Goal: Transaction & Acquisition: Purchase product/service

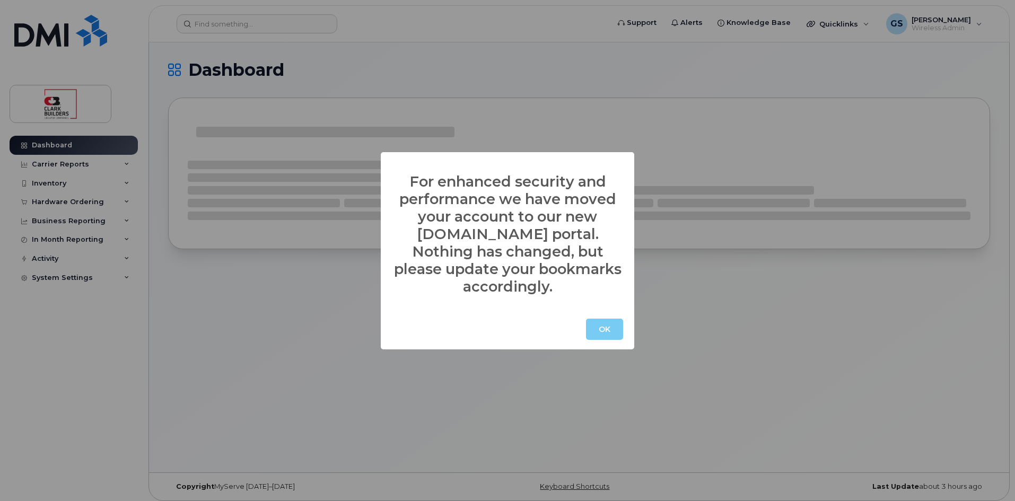
click at [598, 319] on button "OK" at bounding box center [604, 329] width 37 height 21
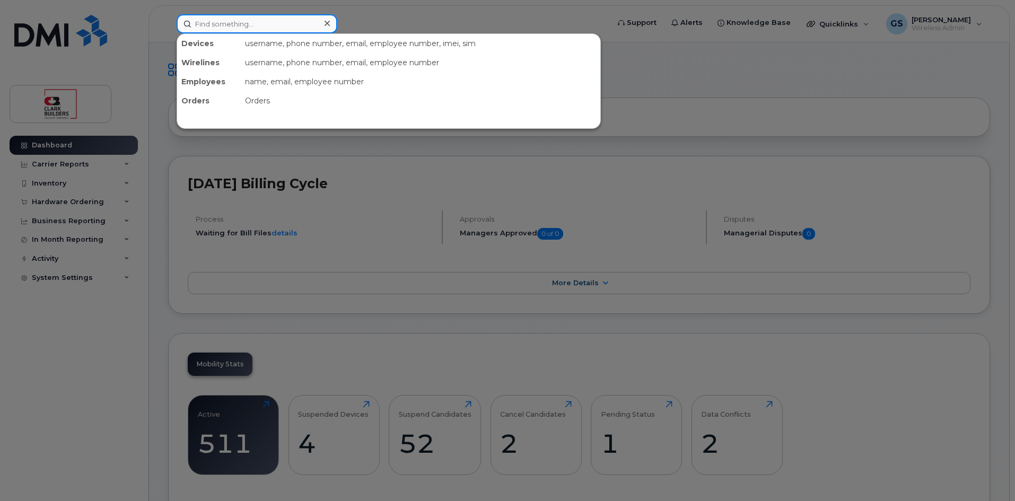
click at [254, 23] on input at bounding box center [257, 23] width 161 height 19
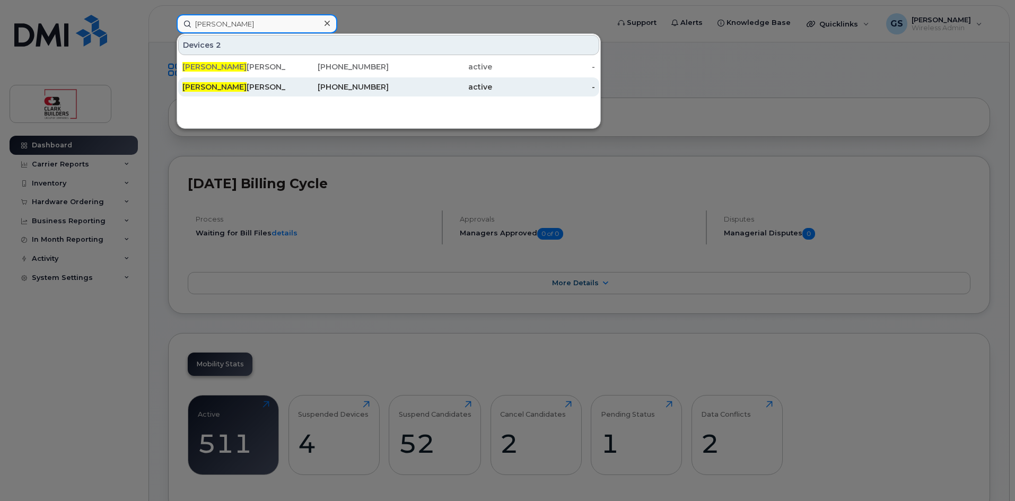
type input "amanda"
click at [217, 85] on div "Amanda Elliott" at bounding box center [233, 87] width 103 height 11
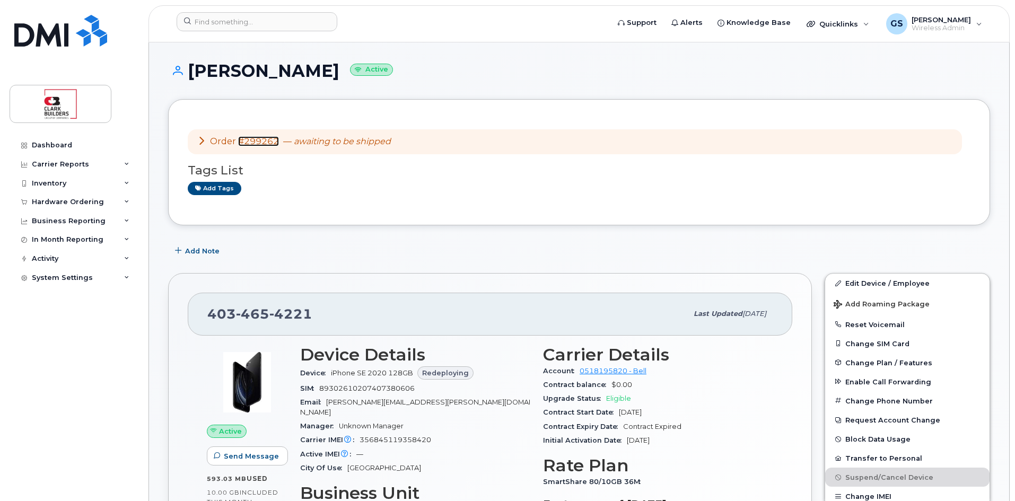
click at [238, 141] on link "#299262" at bounding box center [258, 141] width 41 height 10
click at [255, 141] on link "#299262" at bounding box center [258, 141] width 41 height 10
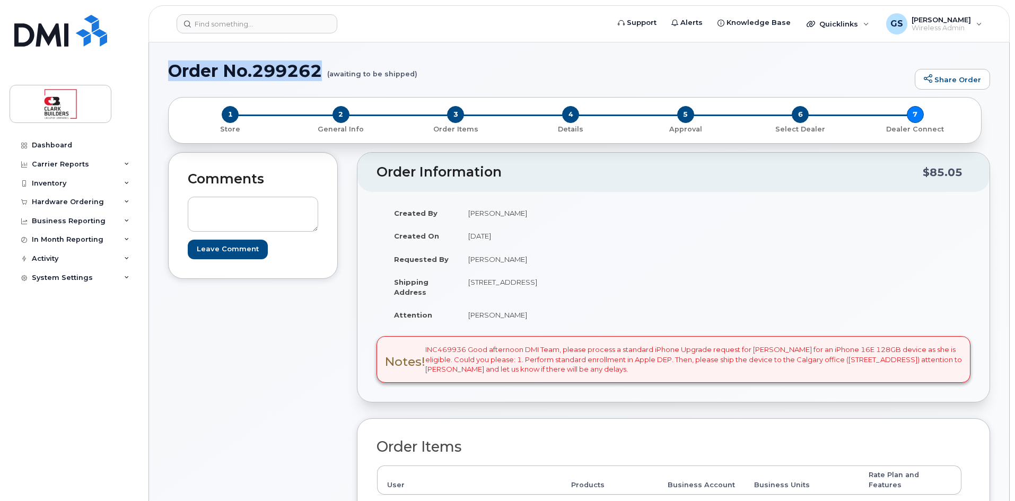
drag, startPoint x: 164, startPoint y: 66, endPoint x: 323, endPoint y: 73, distance: 159.7
copy h1 "Order No.299262"
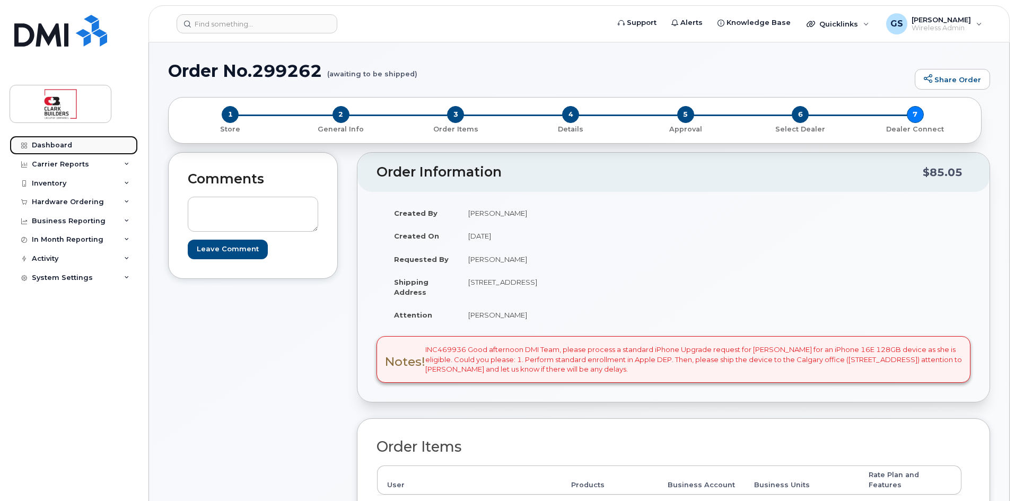
click at [72, 144] on link "Dashboard" at bounding box center [74, 145] width 128 height 19
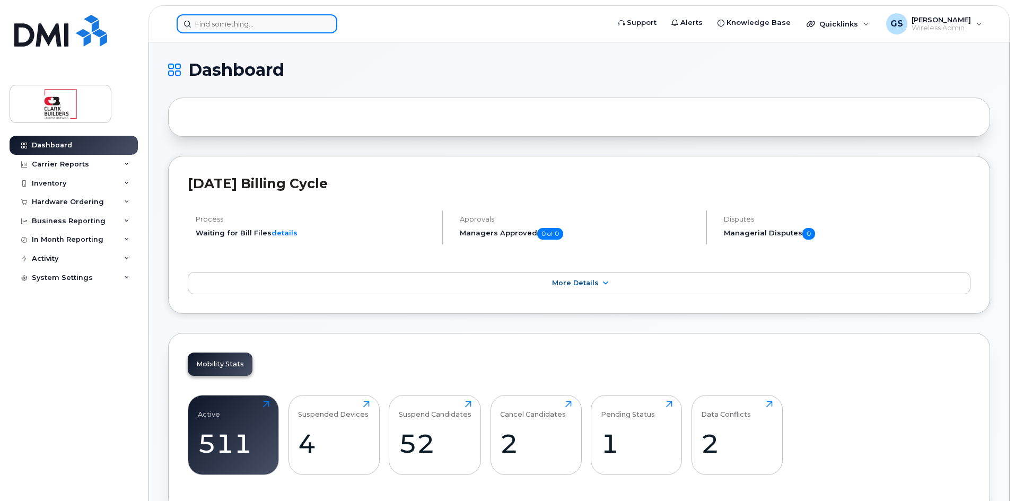
click at [215, 27] on input at bounding box center [257, 23] width 161 height 19
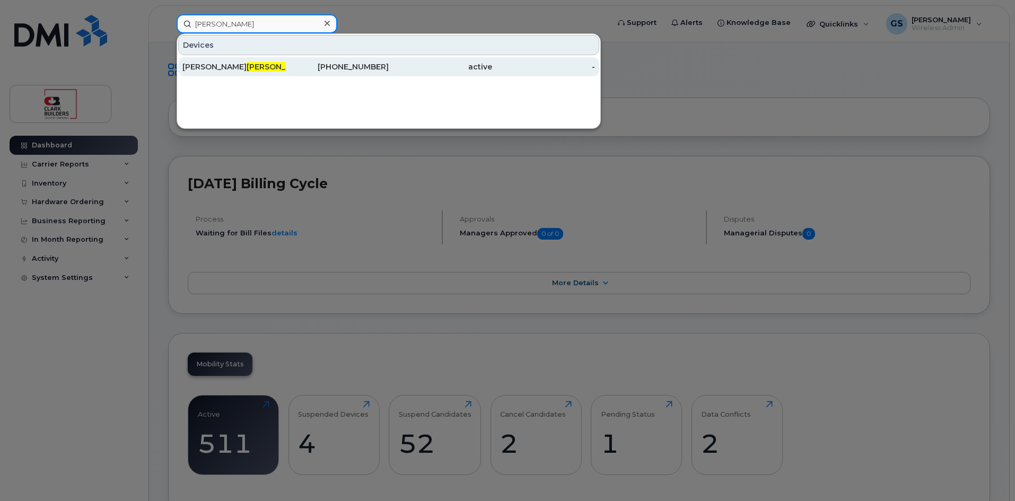
type input "elliot"
click at [330, 69] on div "403-465-4221" at bounding box center [337, 66] width 103 height 11
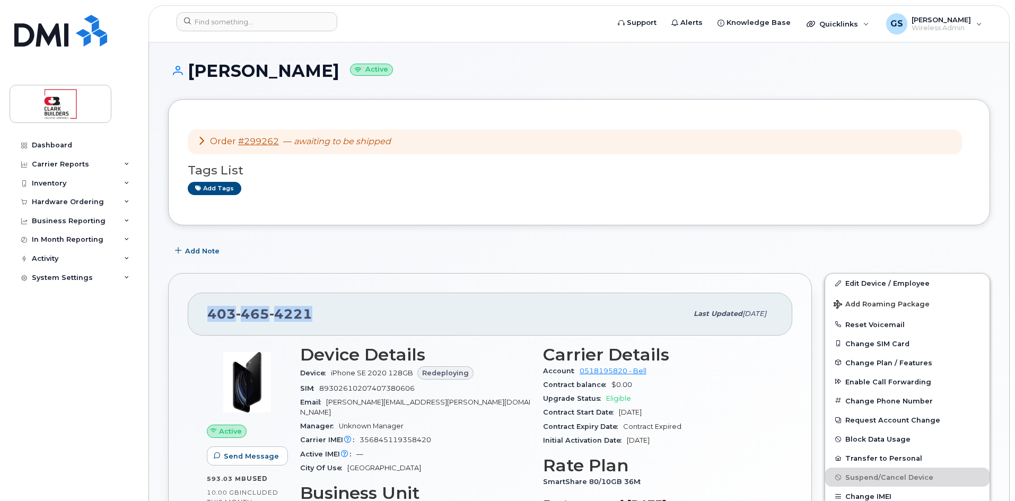
drag, startPoint x: 203, startPoint y: 299, endPoint x: 309, endPoint y: 301, distance: 106.0
click at [309, 301] on div "403 465 4221 Last updated Mar 04, 2025" at bounding box center [490, 314] width 604 height 42
copy span "403 465 4221"
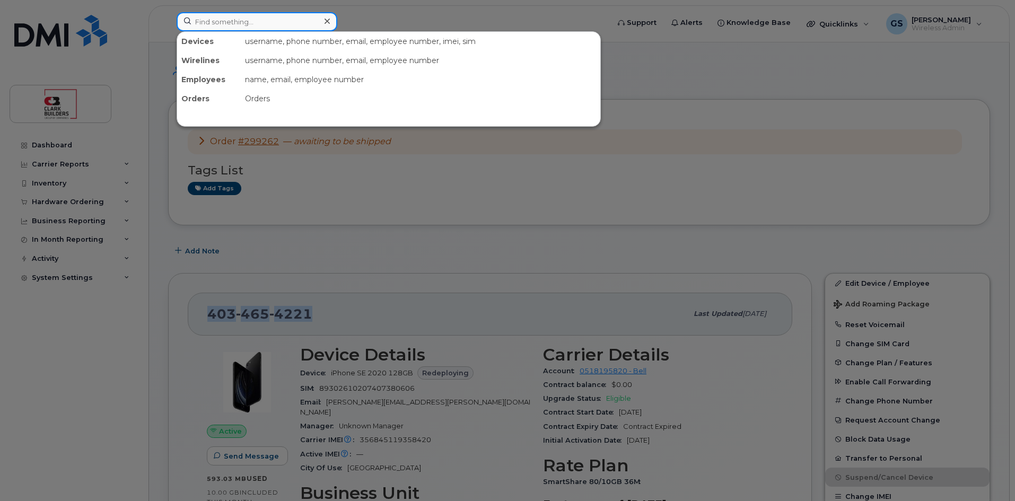
click at [264, 23] on input at bounding box center [257, 21] width 161 height 19
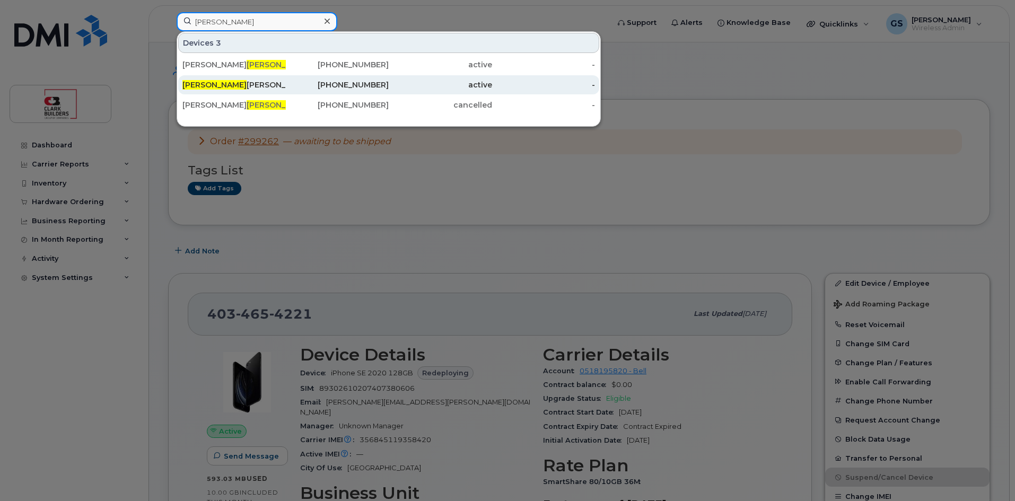
type input "gus"
click at [339, 85] on div "403-888-2344" at bounding box center [337, 85] width 103 height 11
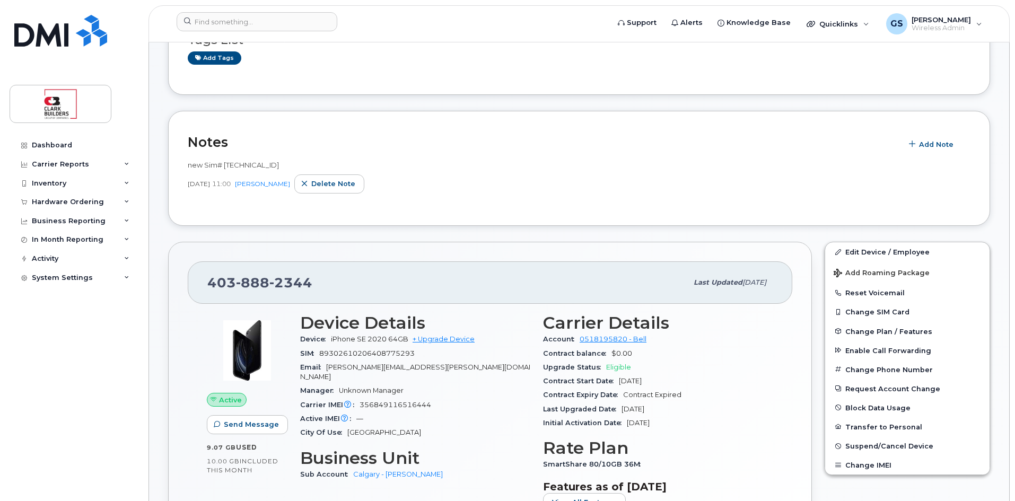
scroll to position [159, 0]
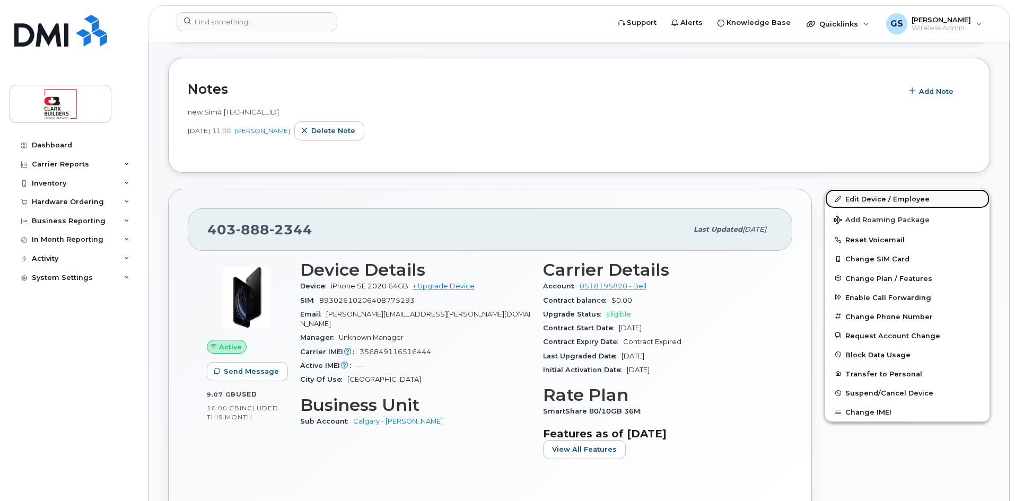
click at [886, 200] on link "Edit Device / Employee" at bounding box center [907, 198] width 164 height 19
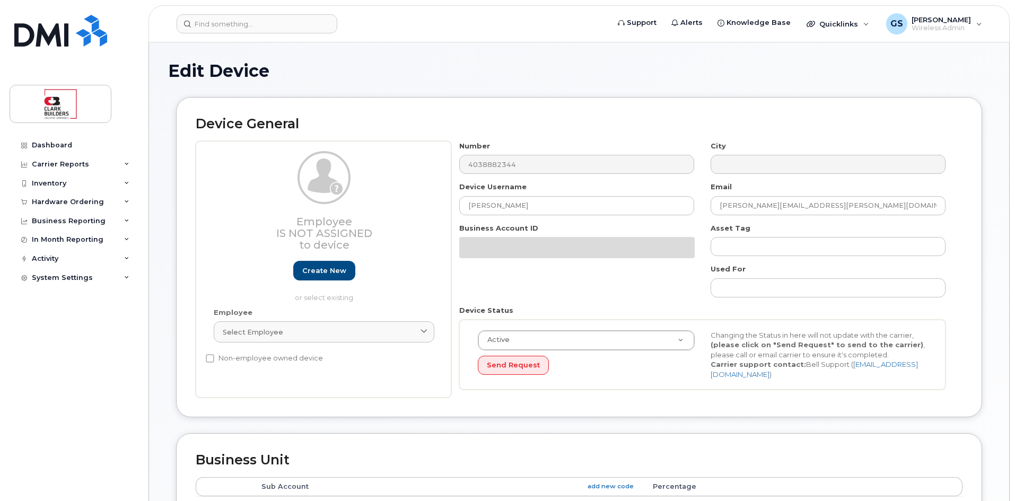
select select "24189"
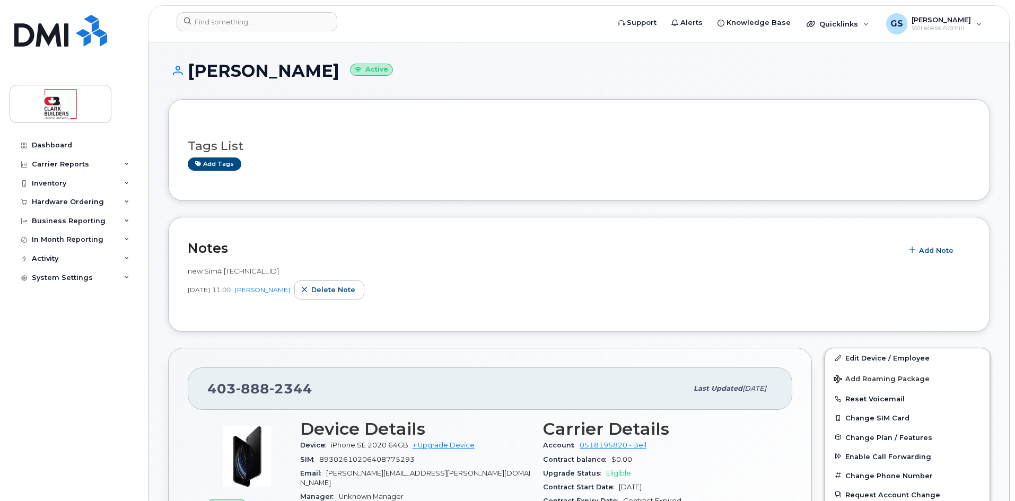
scroll to position [106, 0]
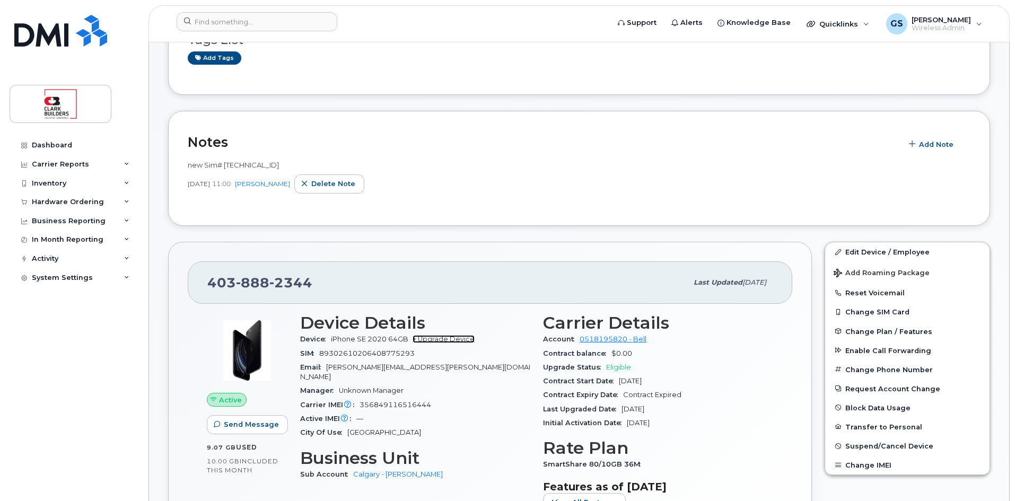
click at [432, 340] on link "+ Upgrade Device" at bounding box center [443, 339] width 62 height 8
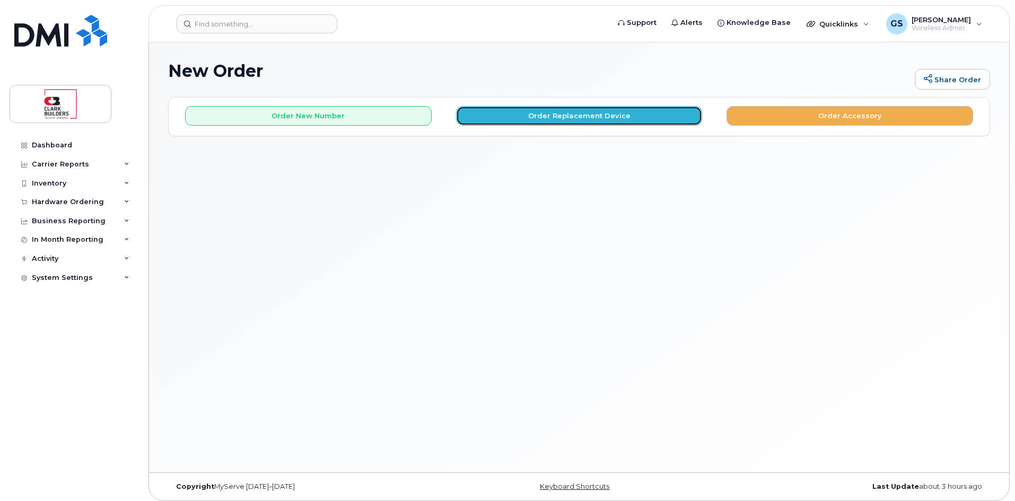
click at [557, 119] on button "Order Replacement Device" at bounding box center [579, 116] width 246 height 20
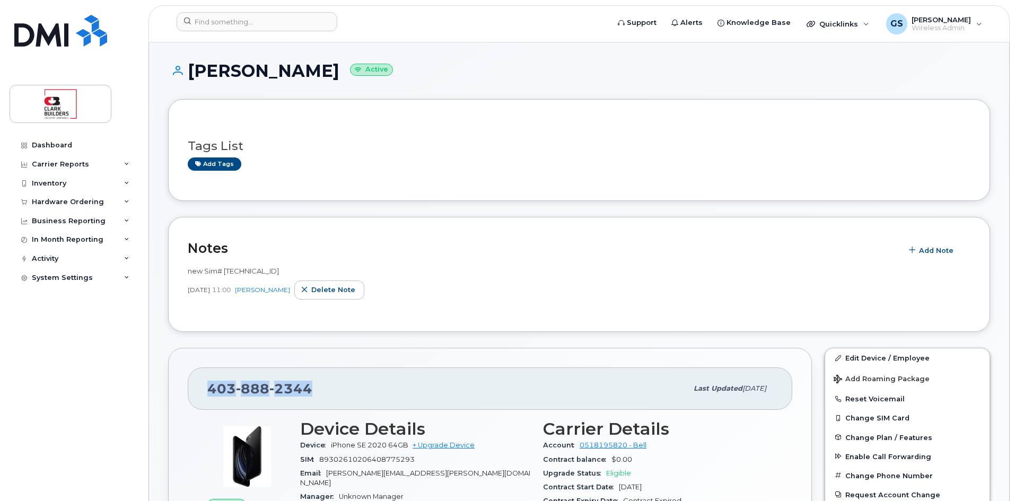
drag, startPoint x: 204, startPoint y: 387, endPoint x: 308, endPoint y: 394, distance: 104.1
click at [308, 394] on div "[PHONE_NUMBER] Last updated [DATE]" at bounding box center [490, 388] width 604 height 42
copy span "[PHONE_NUMBER]"
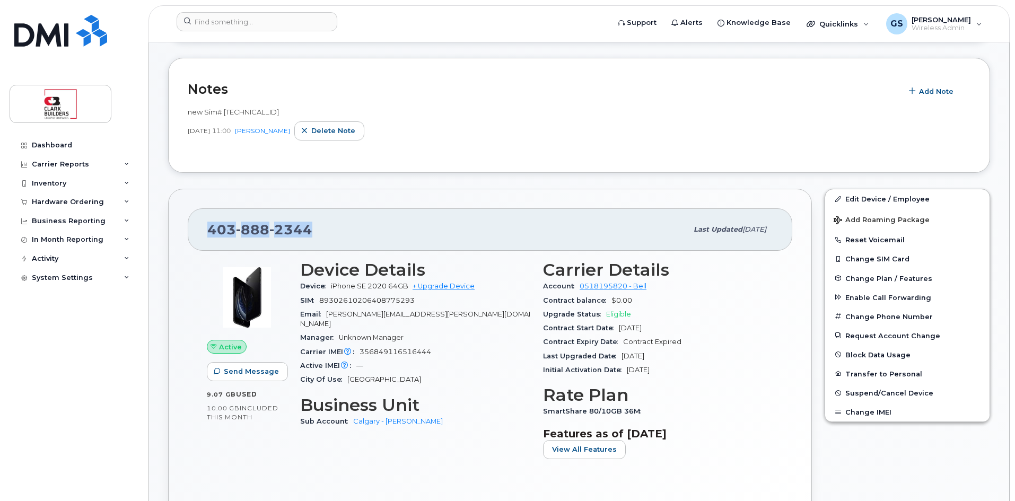
scroll to position [212, 0]
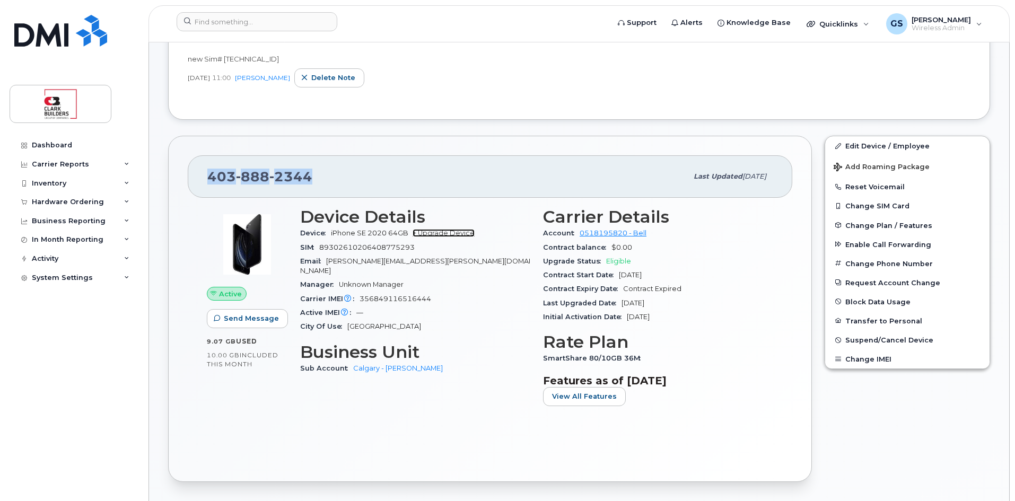
click at [452, 233] on link "+ Upgrade Device" at bounding box center [443, 233] width 62 height 8
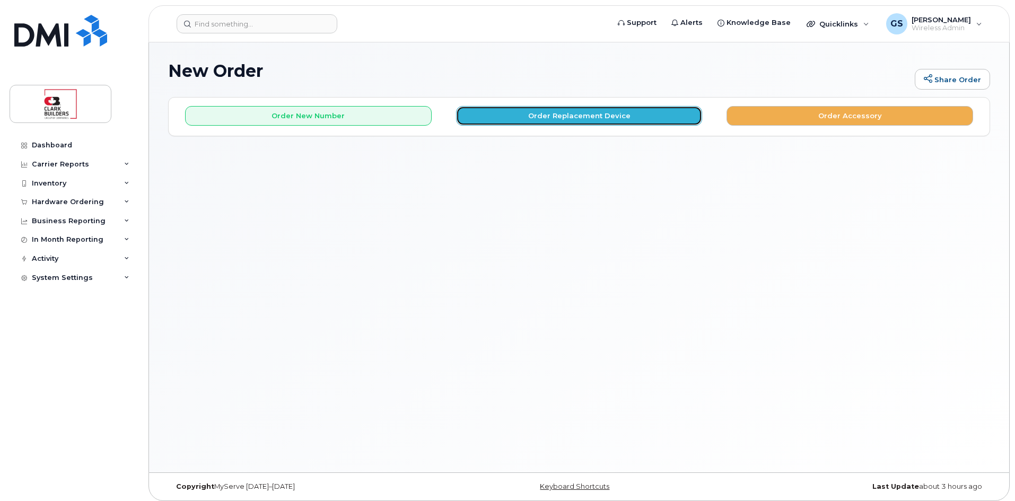
click at [568, 112] on button "Order Replacement Device" at bounding box center [579, 116] width 246 height 20
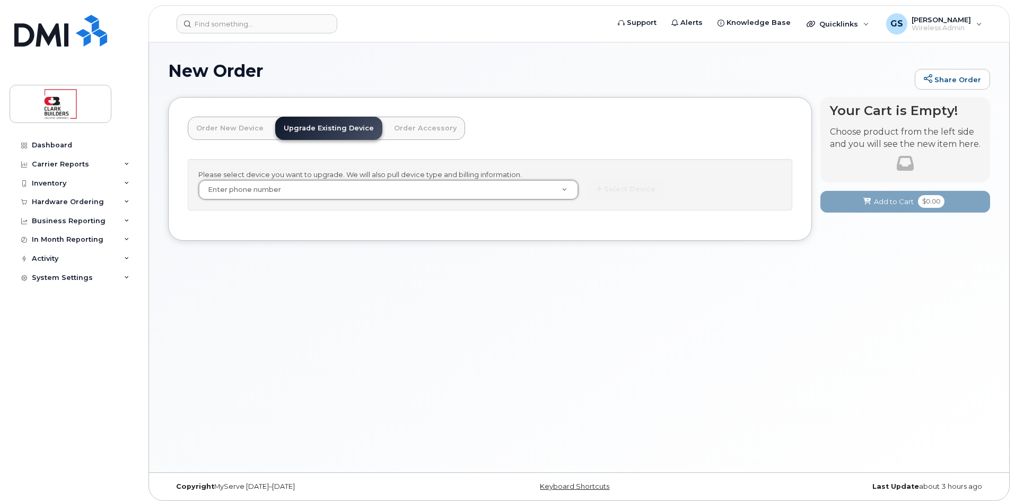
drag, startPoint x: 403, startPoint y: 183, endPoint x: 287, endPoint y: 183, distance: 116.6
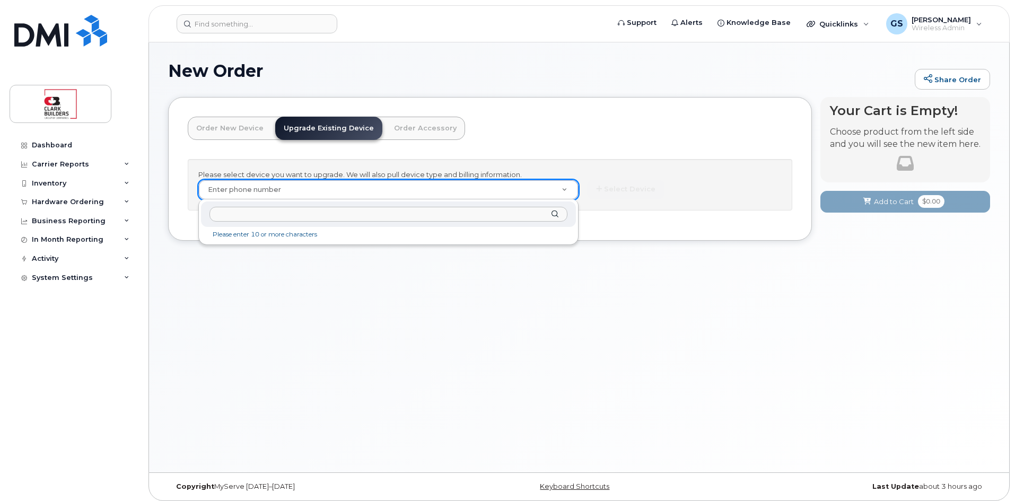
paste input "4038882344"
type input "4038882344"
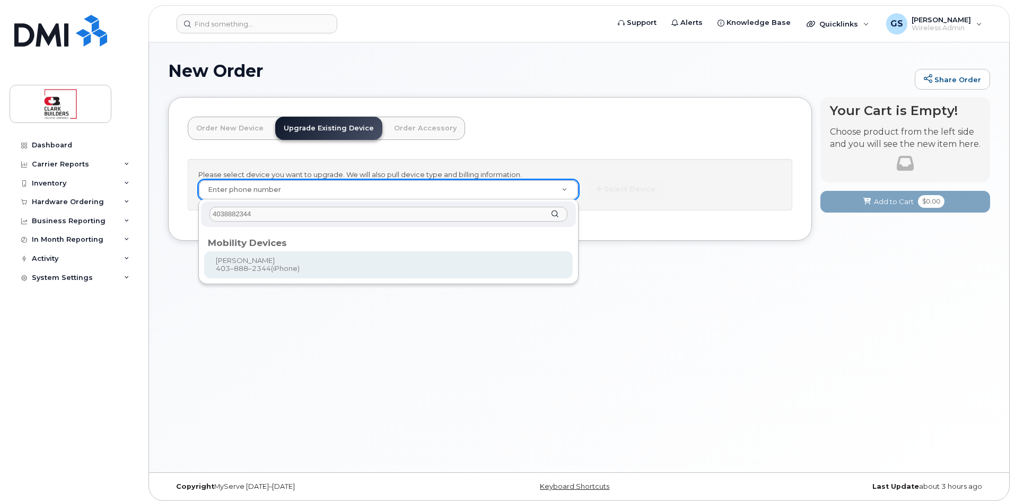
type input "204295"
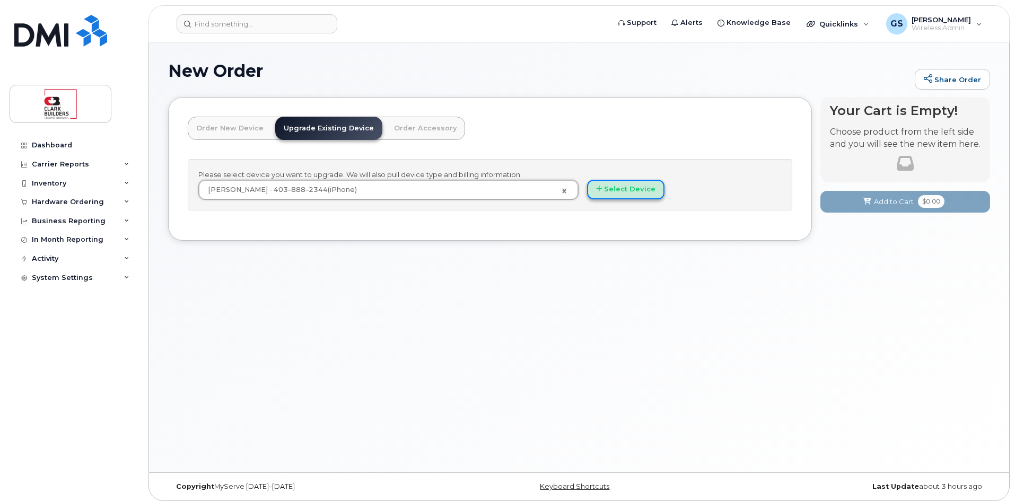
click at [630, 192] on button "Select Device" at bounding box center [625, 190] width 77 height 20
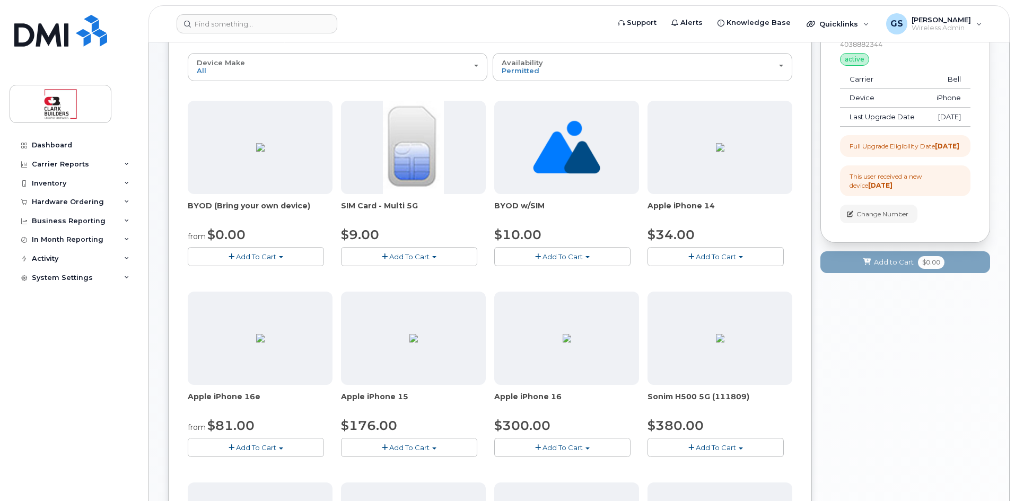
scroll to position [159, 0]
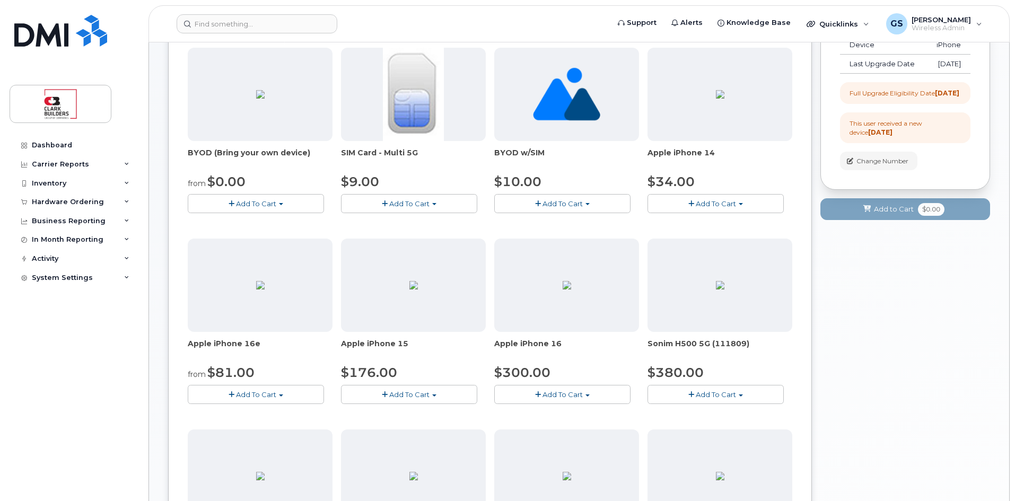
click at [266, 395] on span "Add To Cart" at bounding box center [256, 394] width 40 height 8
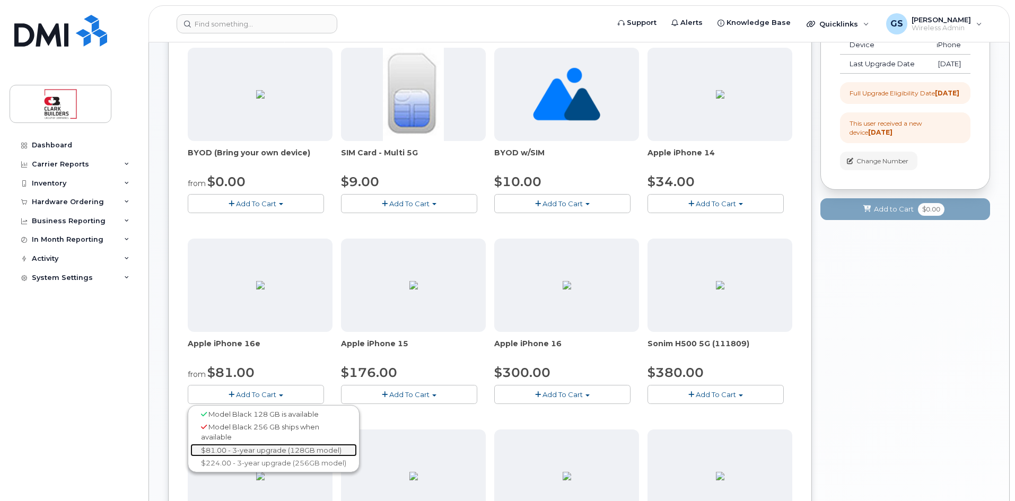
click at [254, 450] on link "$81.00 - 3-year upgrade (128GB model)" at bounding box center [273, 450] width 166 height 13
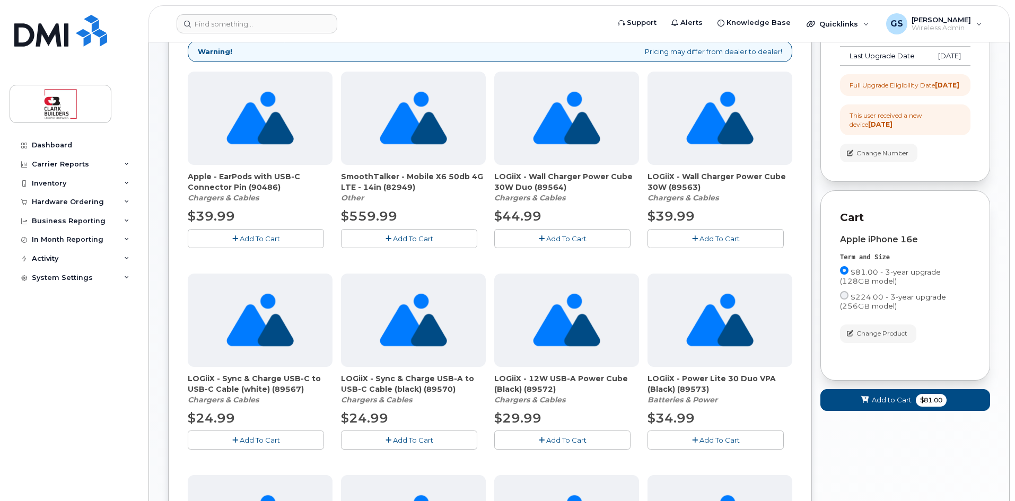
scroll to position [157, 0]
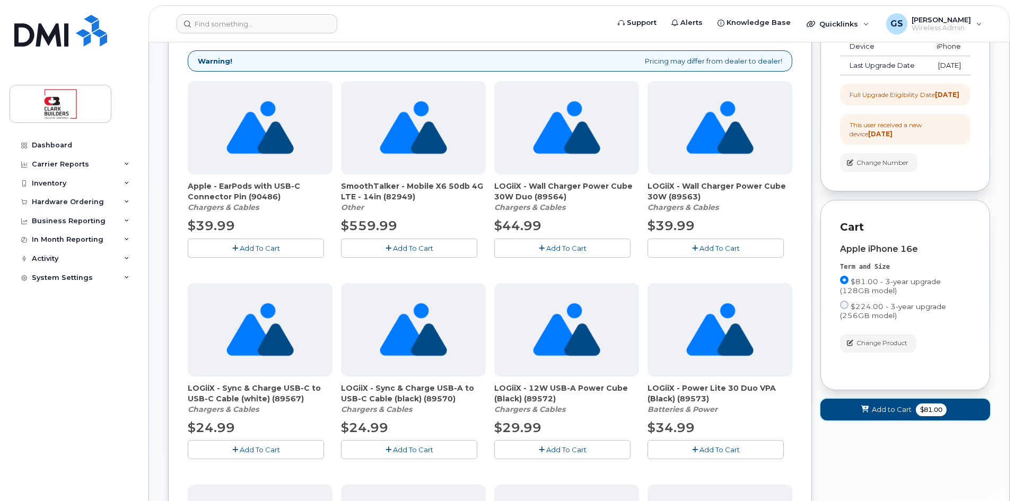
click at [890, 415] on span "Add to Cart" at bounding box center [891, 409] width 40 height 10
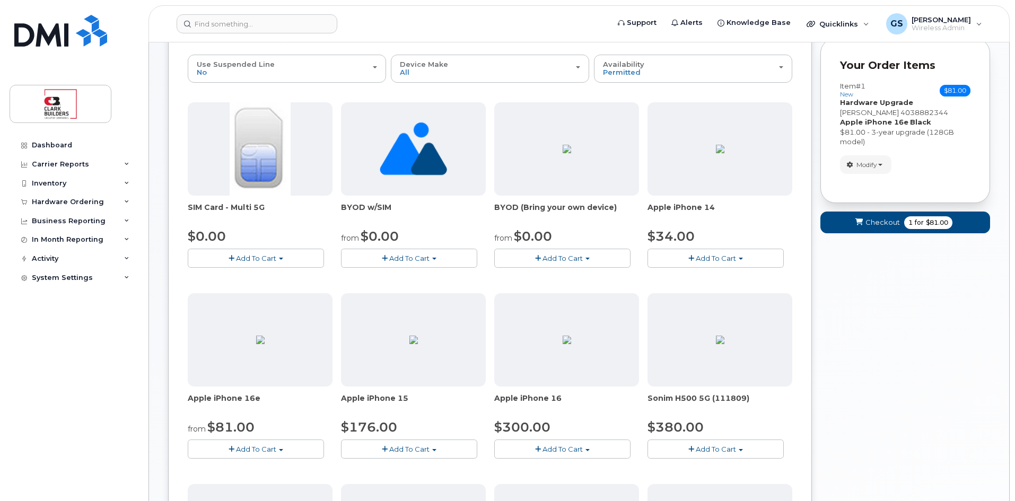
scroll to position [0, 0]
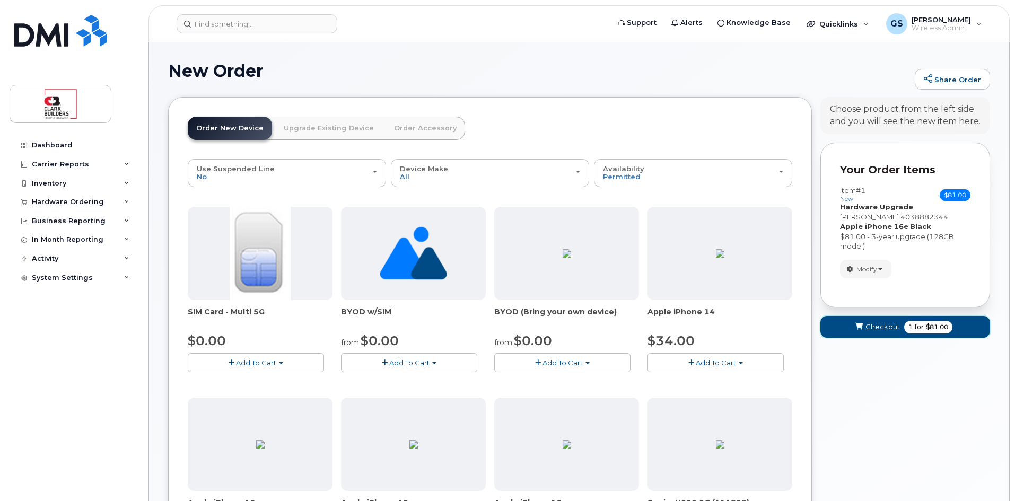
click at [881, 328] on span "Checkout" at bounding box center [882, 327] width 34 height 10
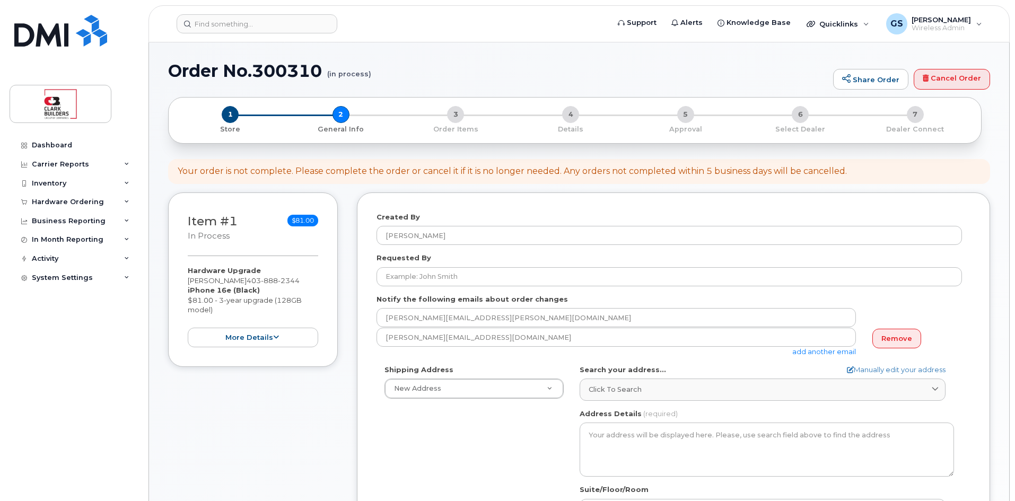
select select
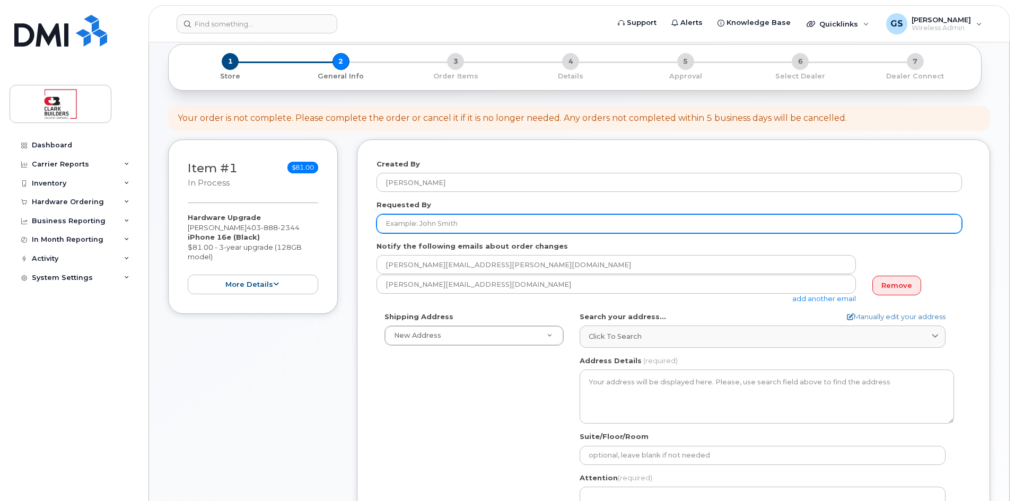
click at [431, 222] on input "Requested By" at bounding box center [668, 223] width 585 height 19
type input "[PERSON_NAME]"
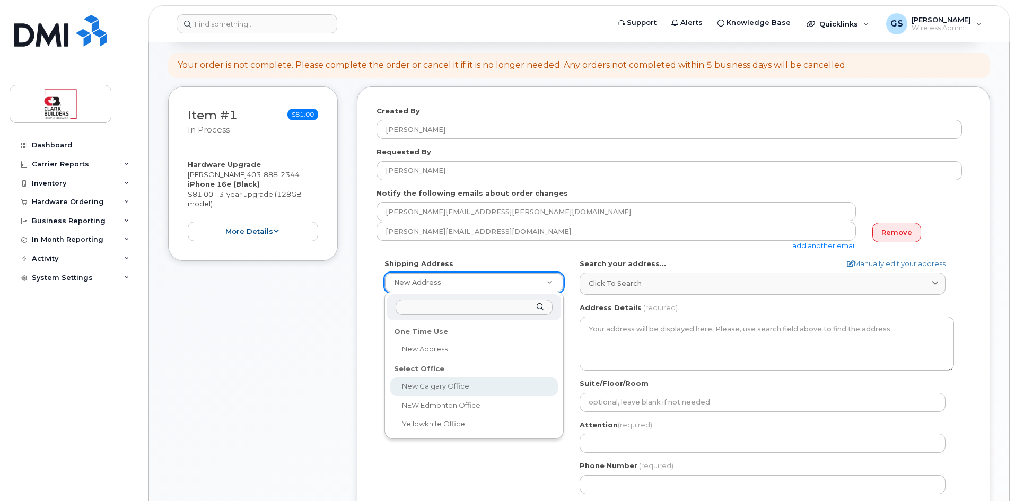
select select
type textarea "[STREET_ADDRESS]"
type input "[PERSON_NAME]"
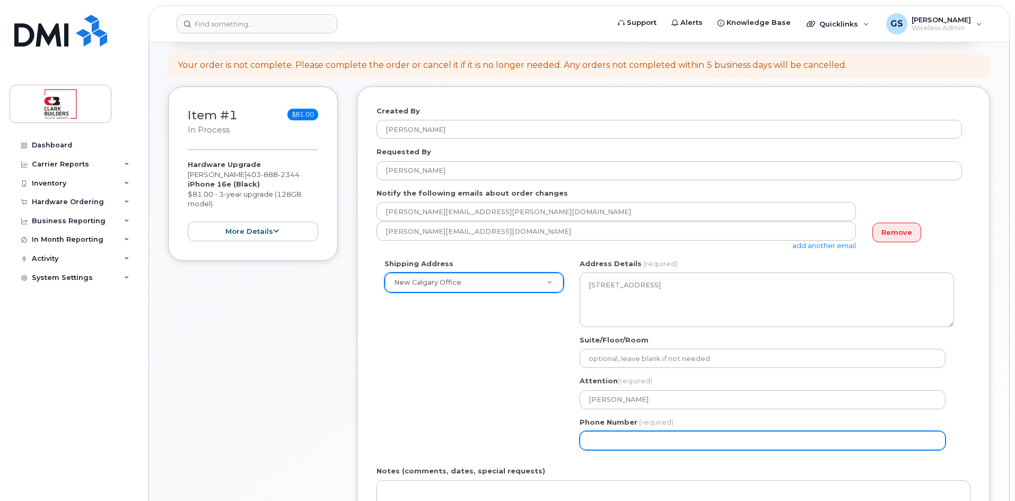
click at [590, 442] on input "Phone Number" at bounding box center [762, 440] width 366 height 19
type input "4032530565"
select select
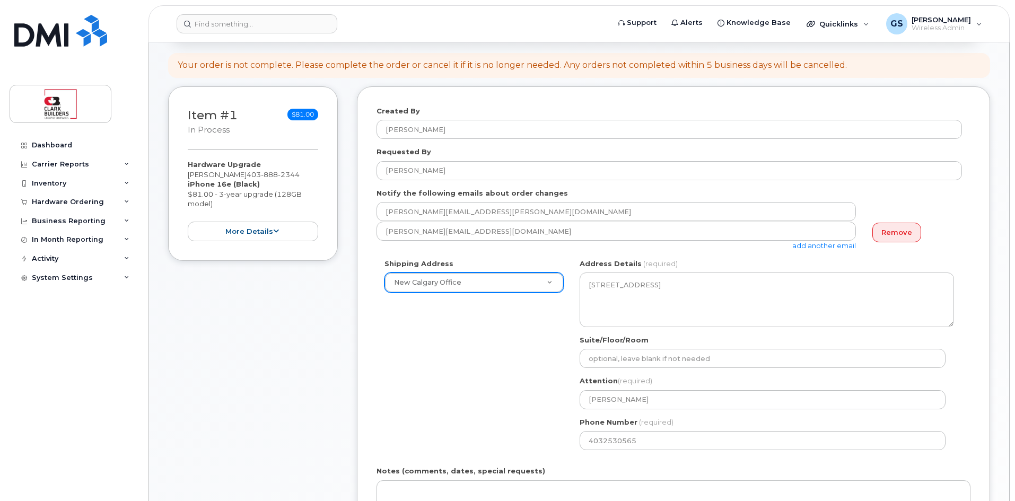
click at [481, 392] on div "Shipping Address New Calgary Office New Address New Calgary Office NEW Edmonton…" at bounding box center [668, 358] width 585 height 199
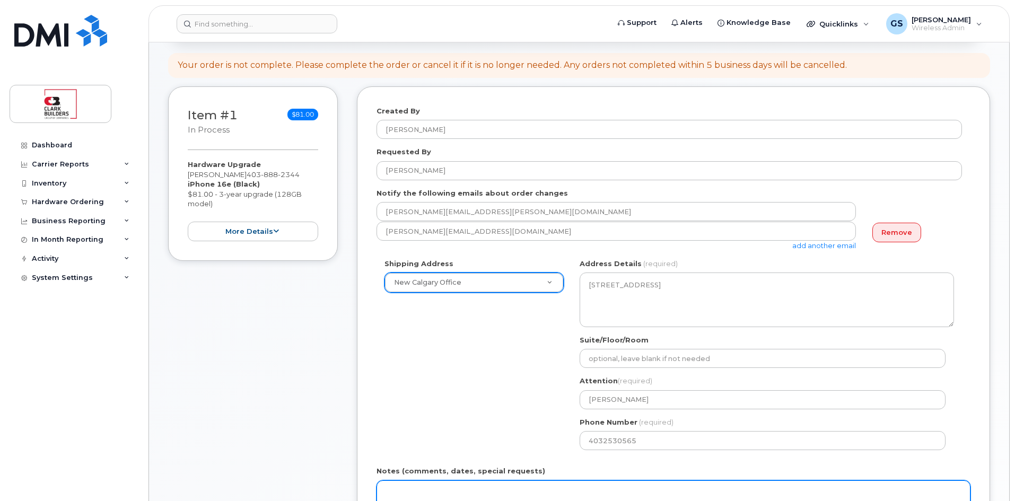
scroll to position [212, 0]
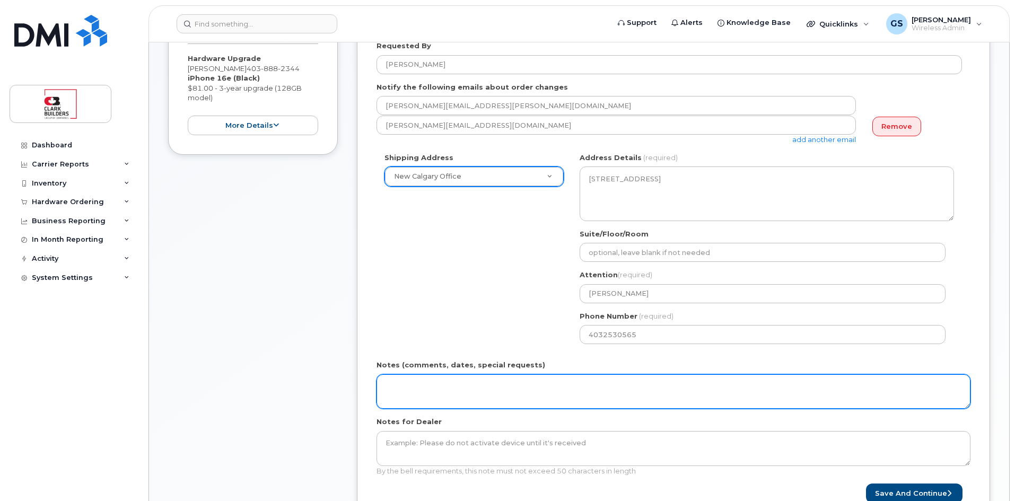
click at [414, 384] on textarea "Notes (comments, dates, special requests)" at bounding box center [673, 391] width 594 height 35
paste textarea "472224"
paste textarea "Good afternoon DMI Team, please process a standard iPhone Upgrade request for A…"
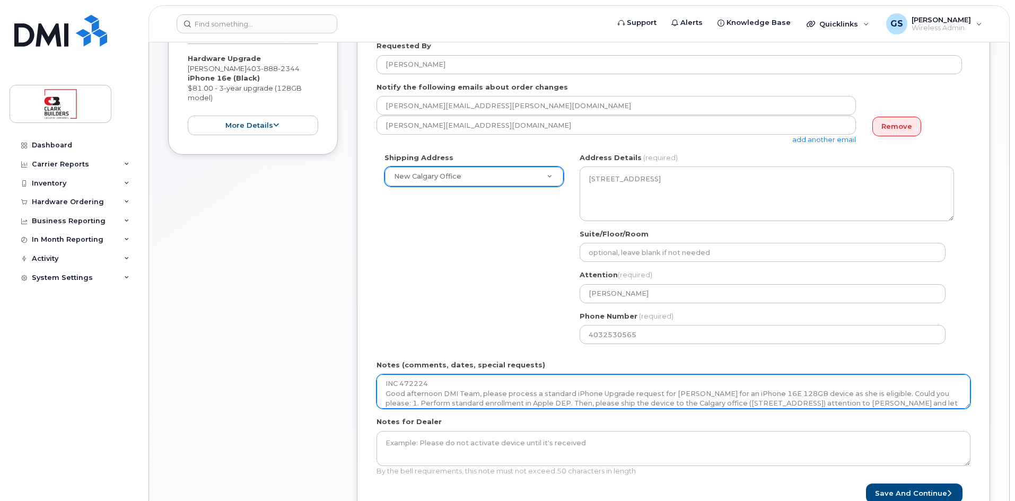
scroll to position [0, 0]
drag, startPoint x: 716, startPoint y: 385, endPoint x: 688, endPoint y: 395, distance: 30.3
click at [688, 395] on textarea "INC 472224 Good afternoon DMI Team, please process a standard iPhone Upgrade re…" at bounding box center [673, 391] width 594 height 35
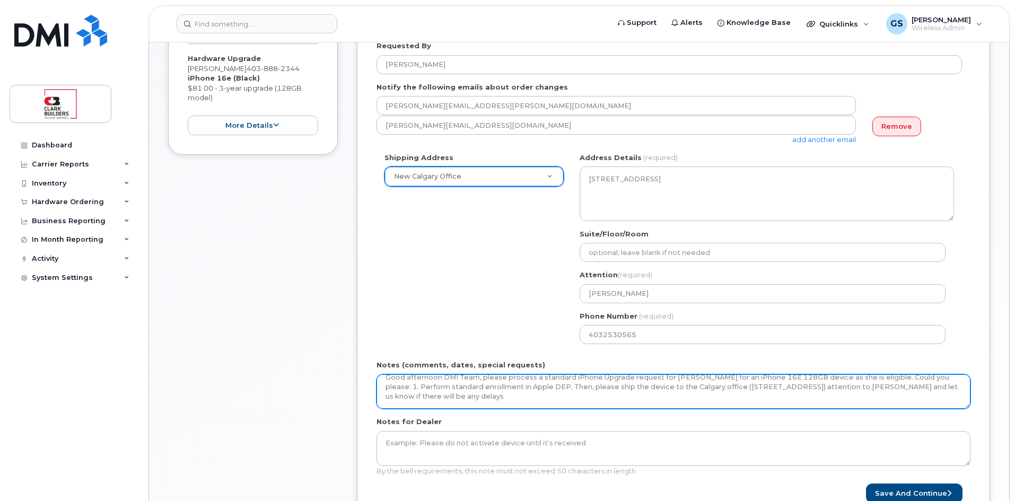
click at [715, 377] on textarea "INC 472224 Good afternoon DMI Team, please process a standard iPhone Upgrade re…" at bounding box center [673, 391] width 594 height 35
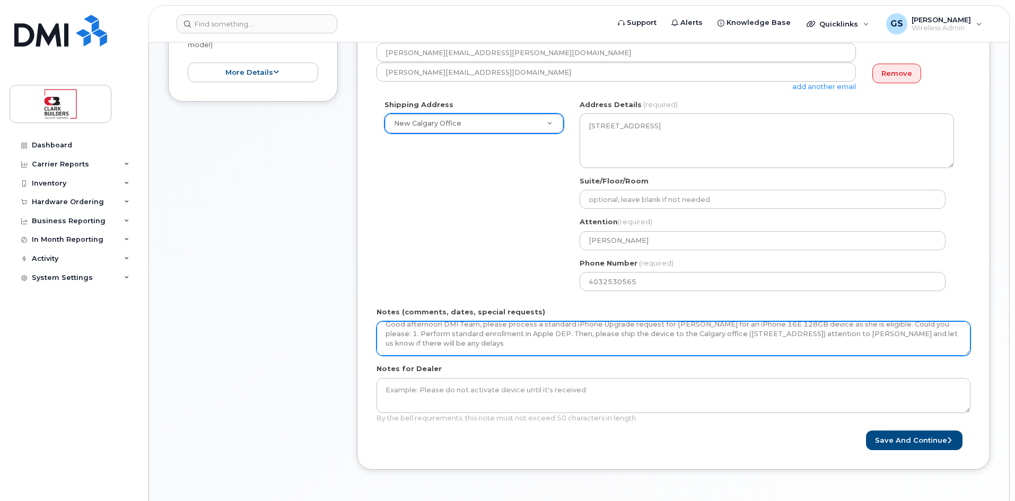
scroll to position [0, 0]
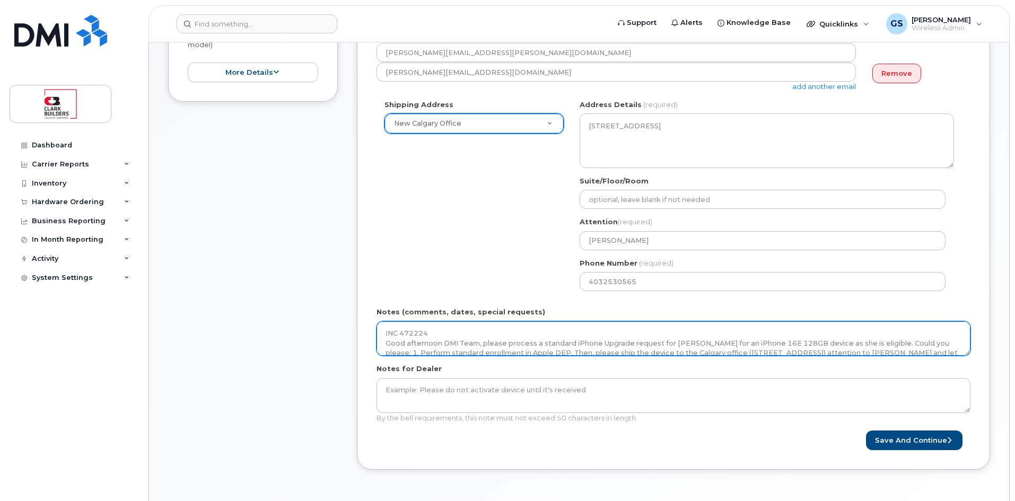
click at [841, 342] on textarea "INC 472224 Good afternoon DMI Team, please process a standard iPhone Upgrade re…" at bounding box center [673, 338] width 594 height 35
click at [842, 347] on textarea "INC 472224 Good afternoon DMI Team, please process a standard iPhone Upgrade re…" at bounding box center [673, 338] width 594 height 35
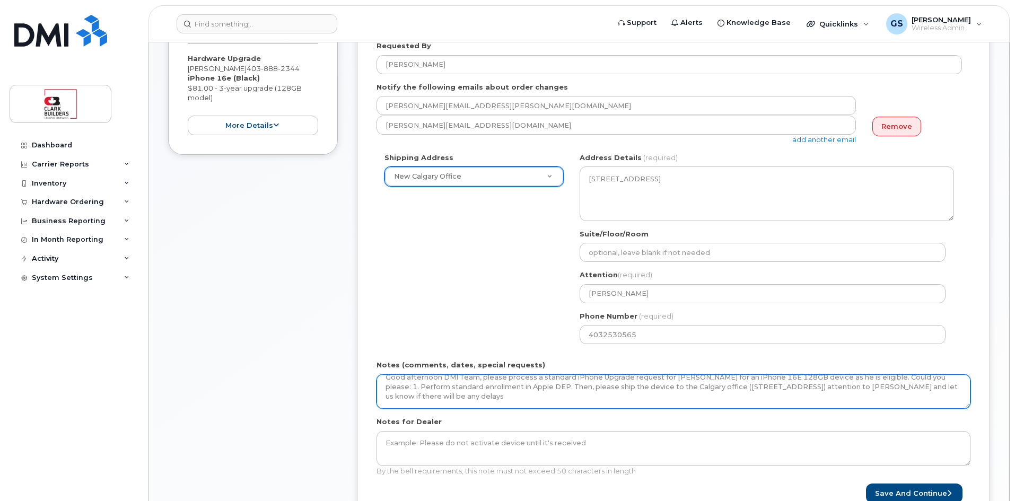
scroll to position [265, 0]
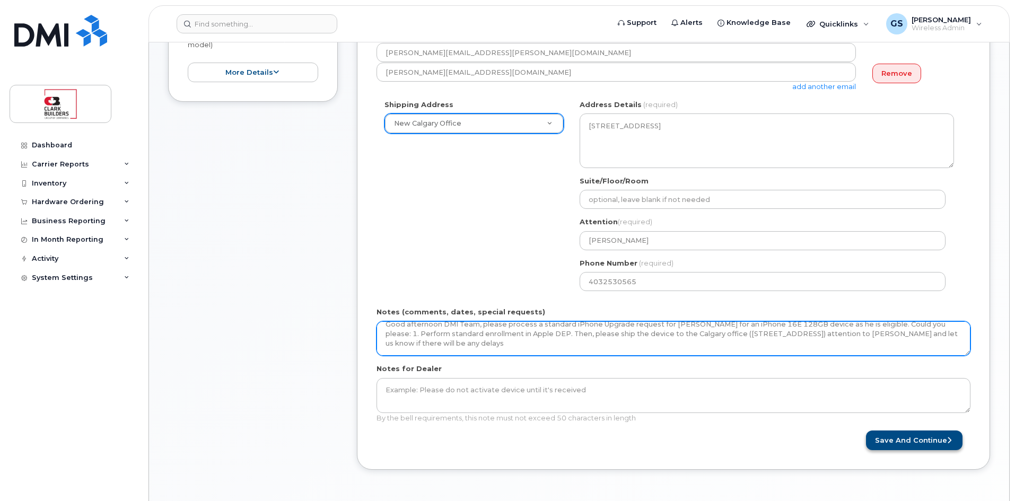
type textarea "INC 472224 Good afternoon DMI Team, please process a standard iPhone Upgrade re…"
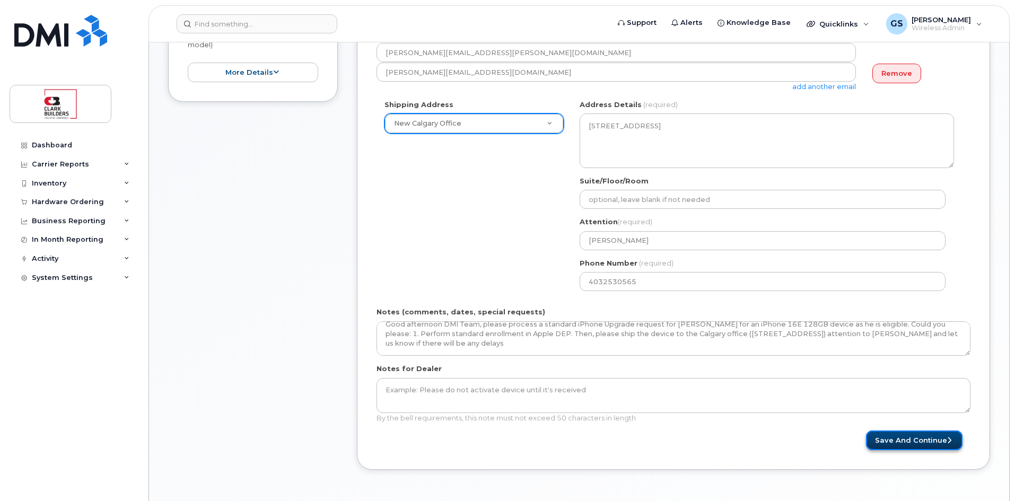
click at [921, 443] on button "Save and Continue" at bounding box center [914, 440] width 96 height 20
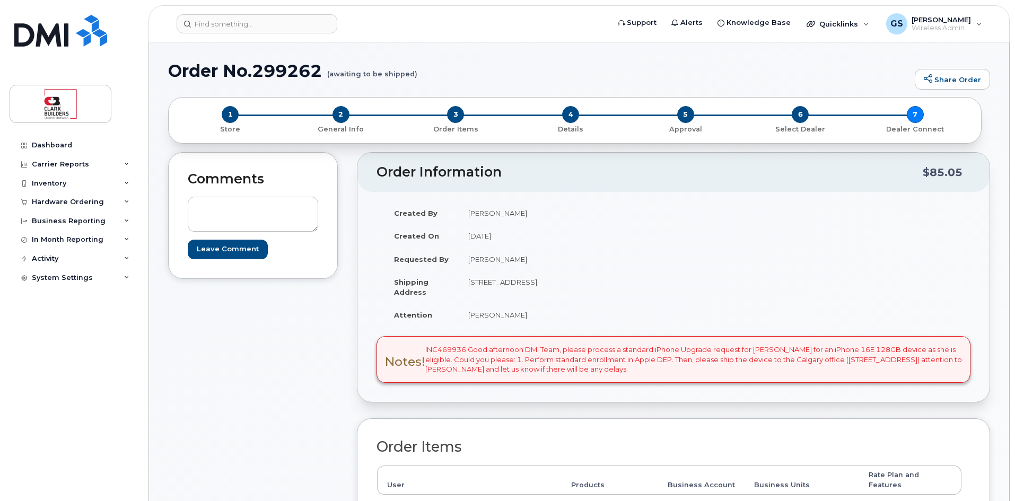
drag, startPoint x: 468, startPoint y: 349, endPoint x: 690, endPoint y: 375, distance: 223.7
click at [690, 375] on div "Notes! INC469936 Good afternoon DMI Team, please process a standard iPhone Upgr…" at bounding box center [673, 359] width 594 height 47
copy div "Good afternoon DMI Team, please process a standard iPhone Upgrade request for […"
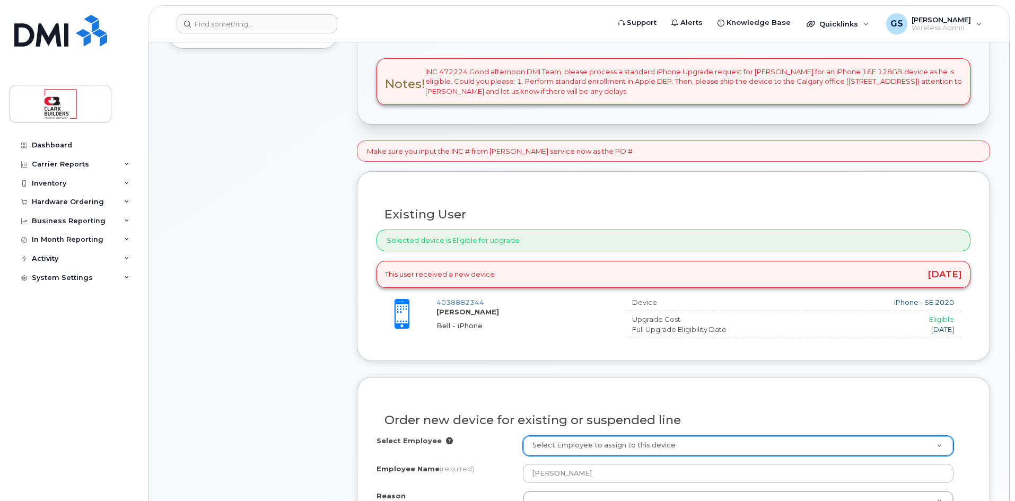
scroll to position [371, 0]
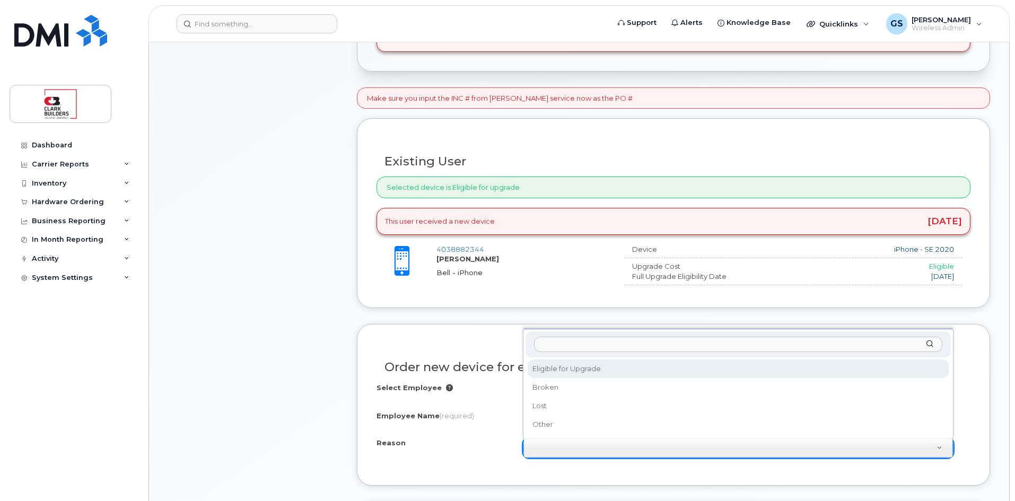
select select "eligible_for_upgrade"
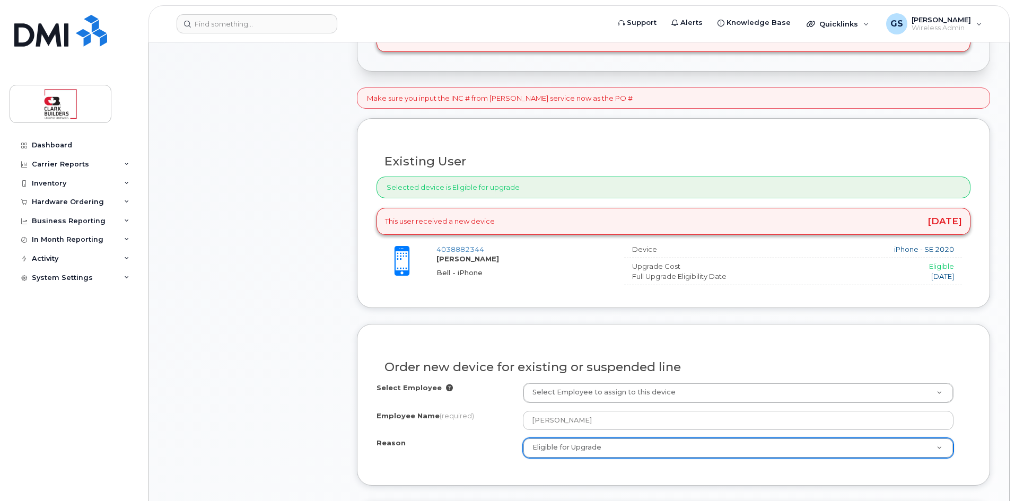
click at [482, 449] on div "Reason" at bounding box center [449, 445] width 146 height 14
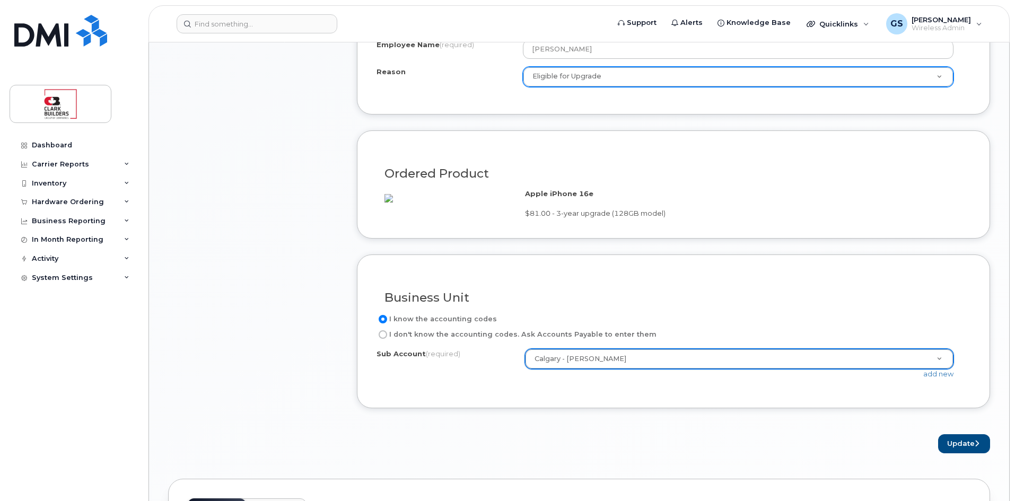
scroll to position [901, 0]
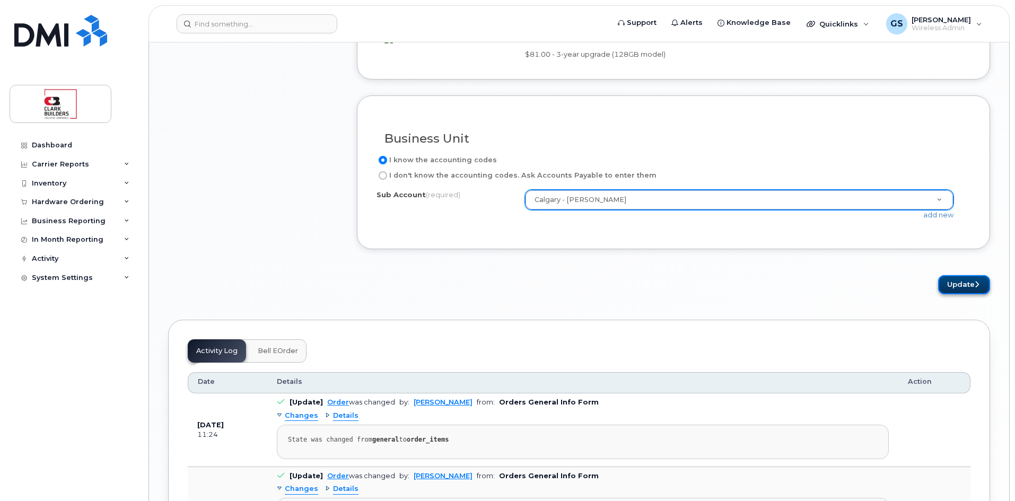
click at [954, 295] on button "Update" at bounding box center [964, 285] width 52 height 20
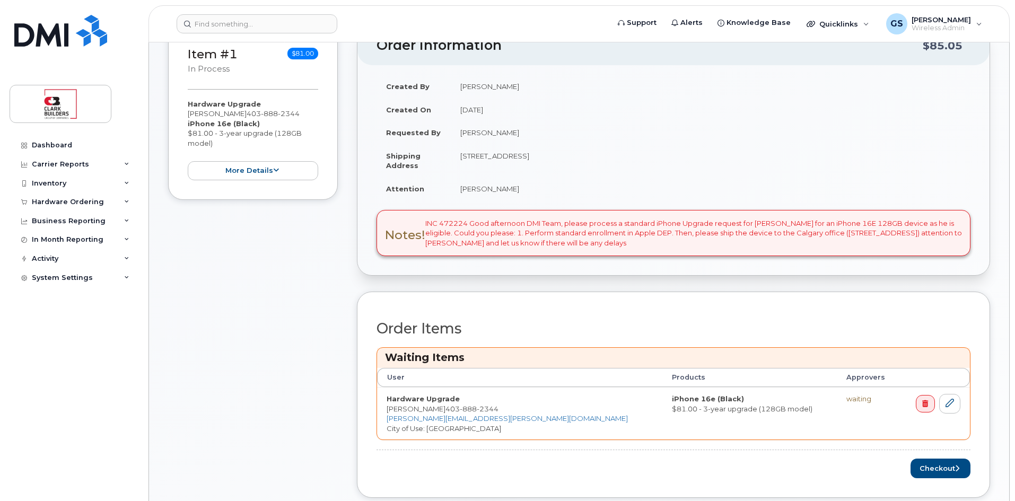
scroll to position [265, 0]
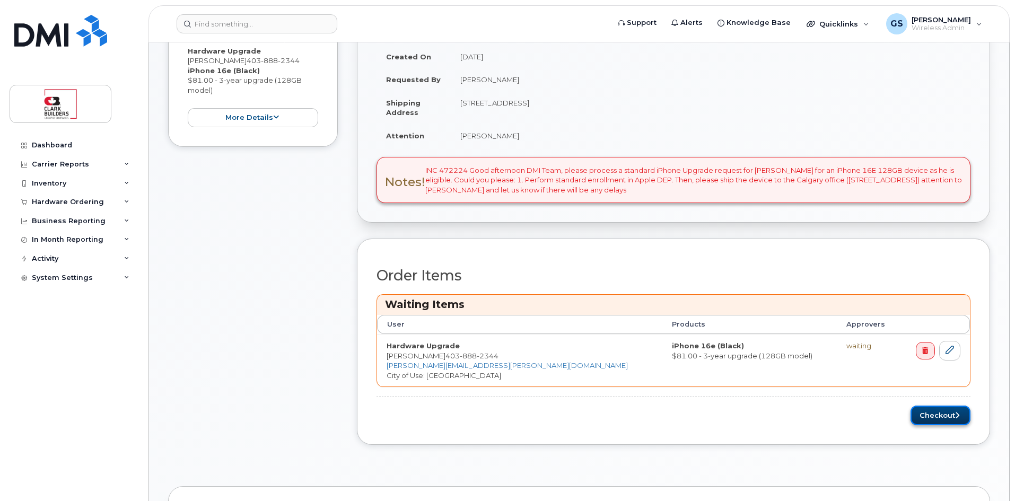
click at [931, 418] on button "Checkout" at bounding box center [940, 416] width 60 height 20
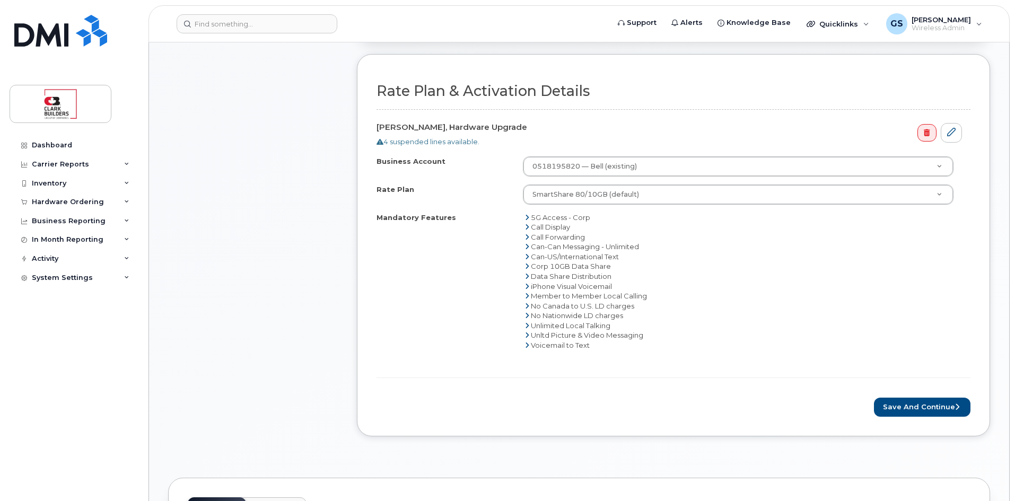
scroll to position [424, 0]
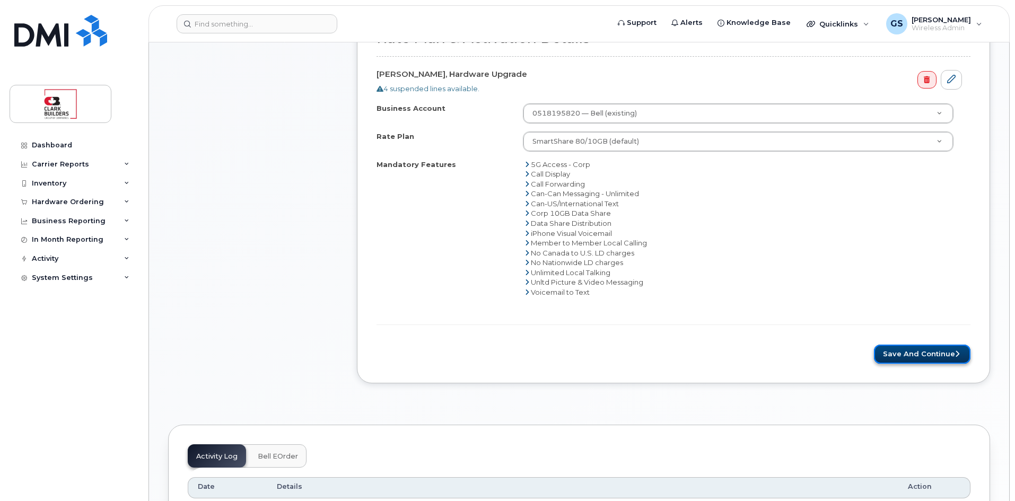
click at [919, 349] on button "Save and Continue" at bounding box center [922, 355] width 96 height 20
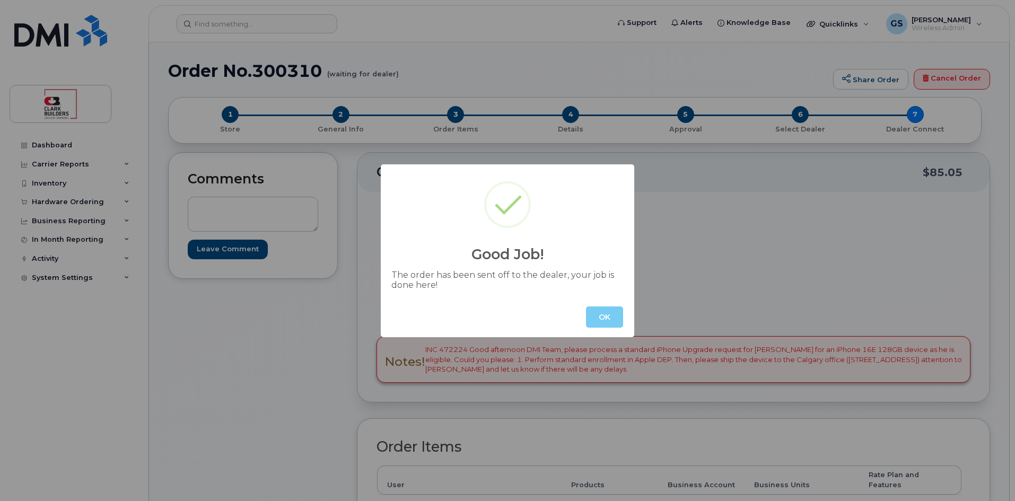
click at [603, 315] on button "OK" at bounding box center [604, 316] width 37 height 21
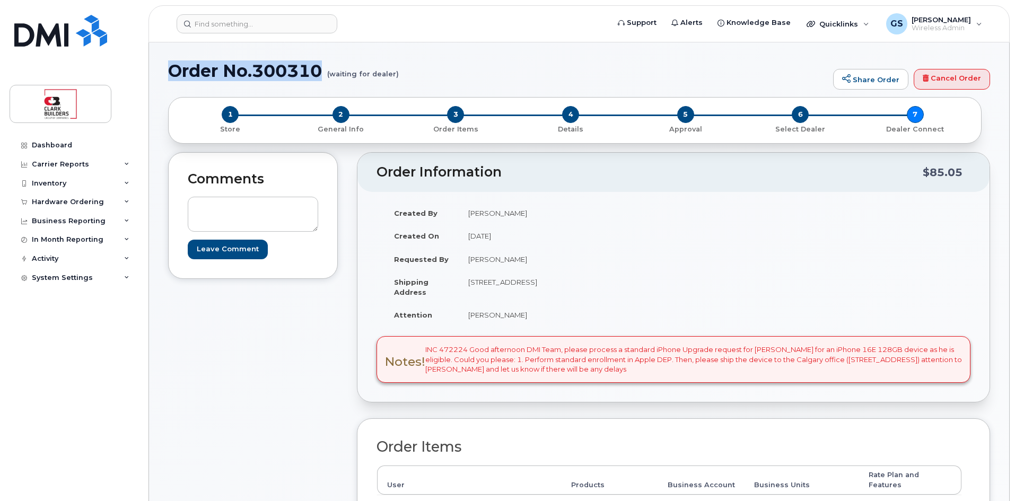
drag, startPoint x: 169, startPoint y: 63, endPoint x: 322, endPoint y: 72, distance: 153.5
click at [322, 72] on h1 "Order No.300310 (waiting for dealer)" at bounding box center [497, 70] width 659 height 19
copy h1 "Order No.300310"
